Goal: Check status: Check status

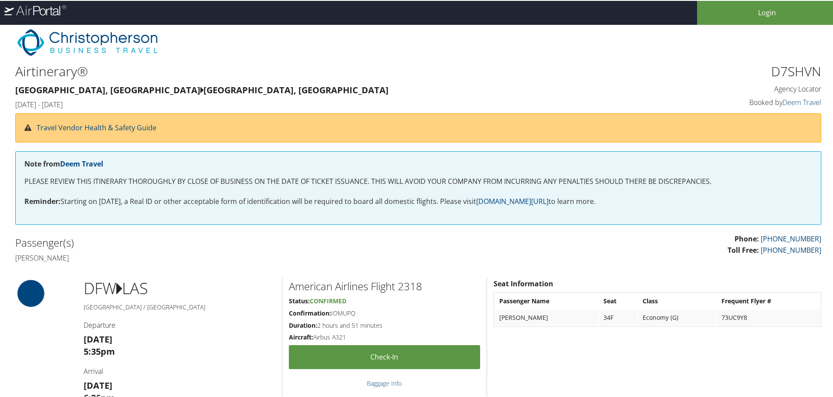
click at [58, 17] on icon ".cls-1,.cls-4{fill:#fff;}.cls-2{mask:url(#mask);}.cls-3{opacity:0.3;}.cls-4{fil…" at bounding box center [33, 10] width 66 height 20
click at [51, 14] on icon at bounding box center [49, 10] width 7 height 9
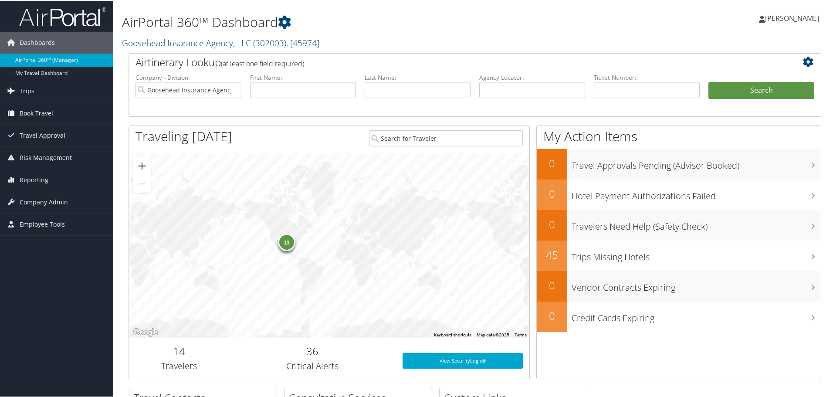
click at [42, 113] on span "Book Travel" at bounding box center [37, 112] width 34 height 22
click at [31, 88] on span "Trips" at bounding box center [27, 90] width 15 height 22
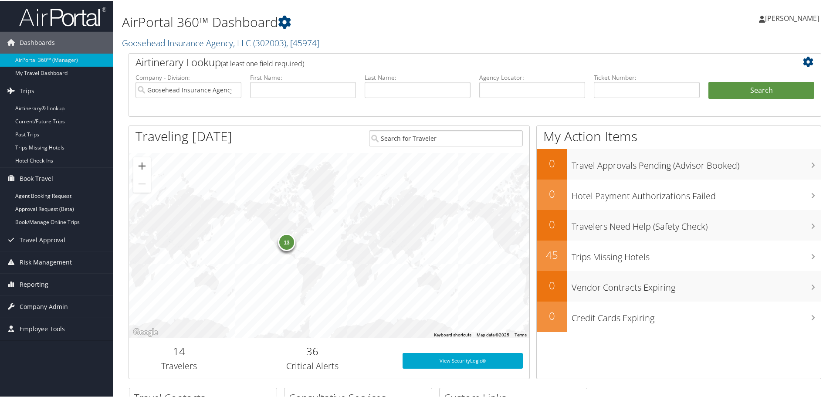
click at [287, 245] on div "13" at bounding box center [286, 241] width 17 height 17
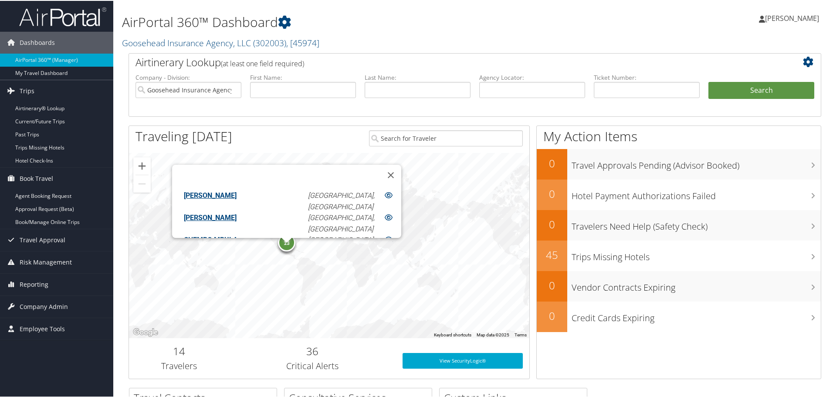
click at [341, 259] on div "13 ALISON SERVEDIO Dallas, TX BRAD RAYBURN HAMILL Dallas, TX CHEMBO MBULA Dalla…" at bounding box center [329, 244] width 400 height 185
click at [380, 166] on button "Close" at bounding box center [390, 174] width 21 height 21
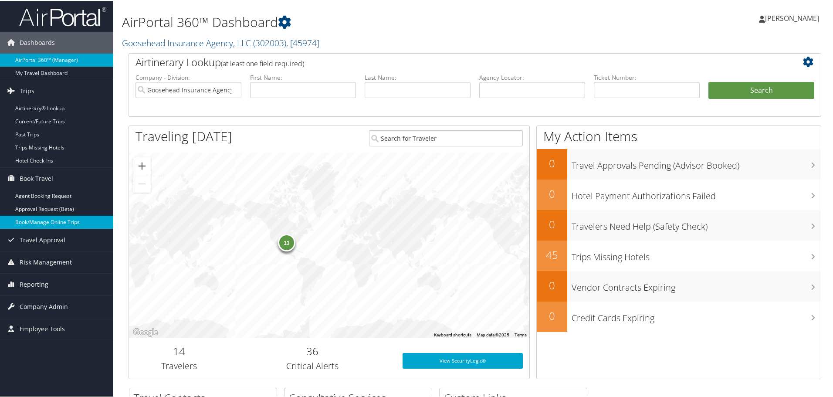
click at [31, 224] on link "Book/Manage Online Trips" at bounding box center [56, 221] width 113 height 13
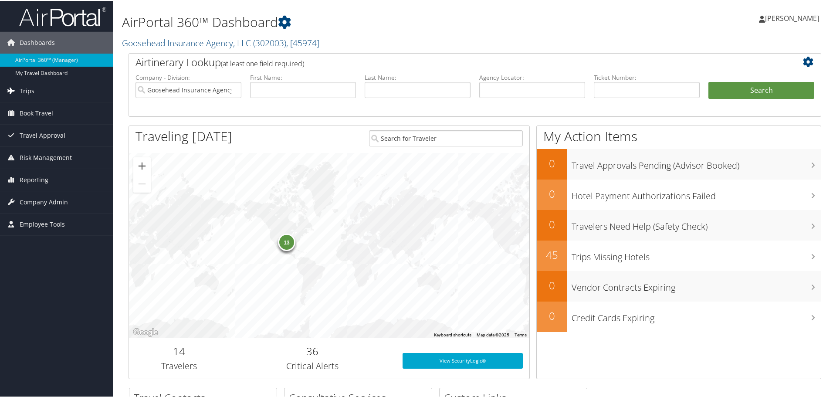
click at [41, 87] on link "Trips" at bounding box center [56, 90] width 113 height 22
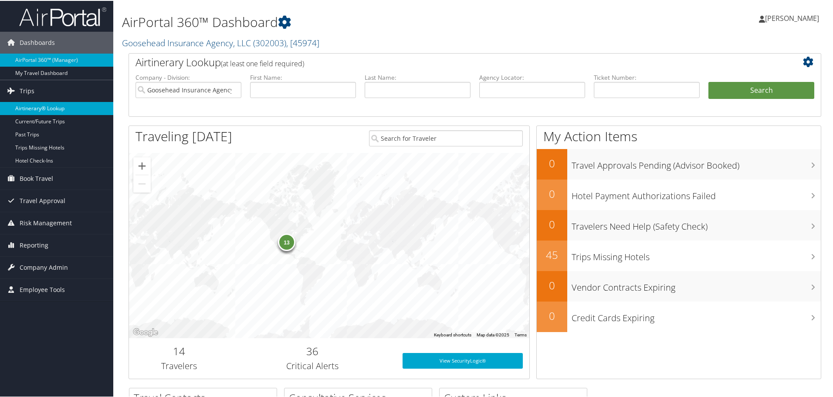
click at [48, 105] on link "Airtinerary® Lookup" at bounding box center [56, 107] width 113 height 13
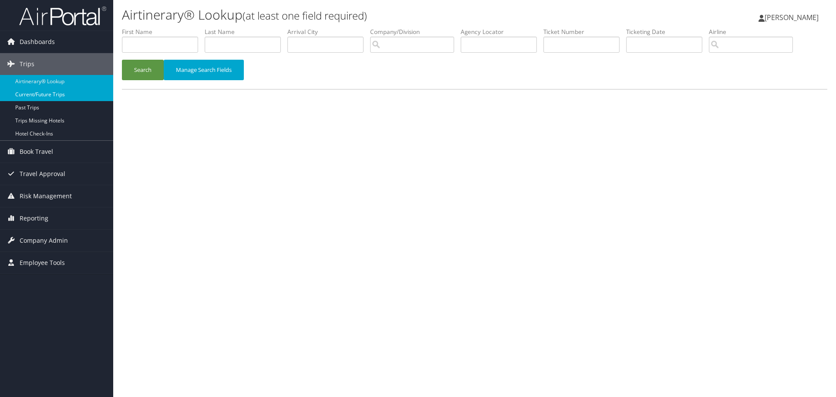
click at [33, 95] on link "Current/Future Trips" at bounding box center [56, 94] width 113 height 13
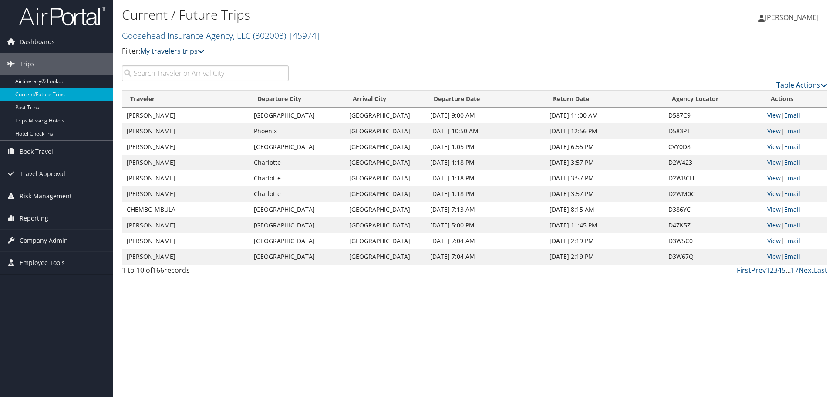
click at [186, 53] on link "My travelers trips" at bounding box center [172, 51] width 64 height 10
click at [188, 62] on link "My trips" at bounding box center [199, 64] width 115 height 15
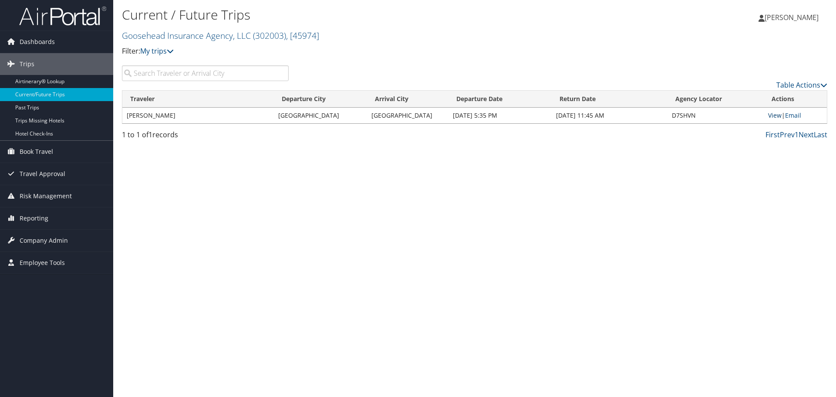
click at [773, 116] on link "View" at bounding box center [775, 115] width 14 height 8
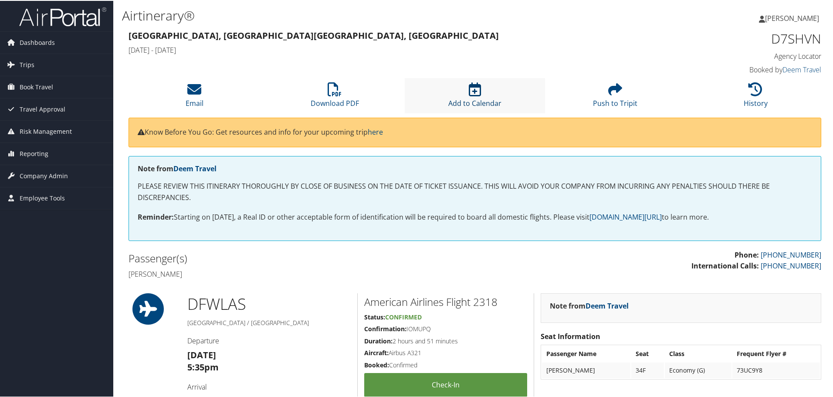
click at [473, 88] on icon at bounding box center [475, 88] width 12 height 14
